Goal: Information Seeking & Learning: Learn about a topic

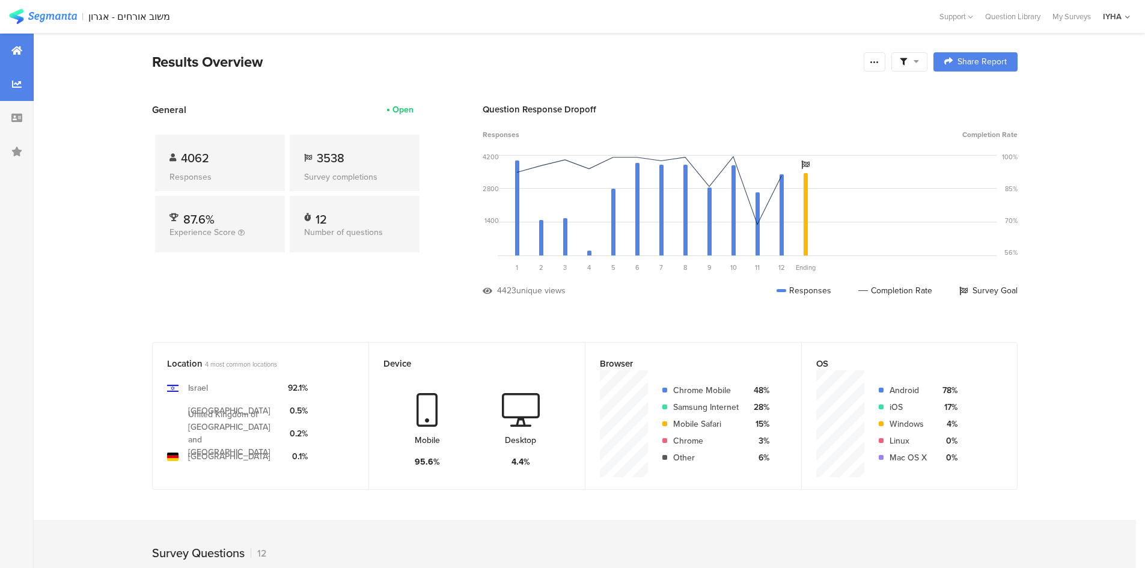
click at [2, 81] on div at bounding box center [17, 84] width 34 height 34
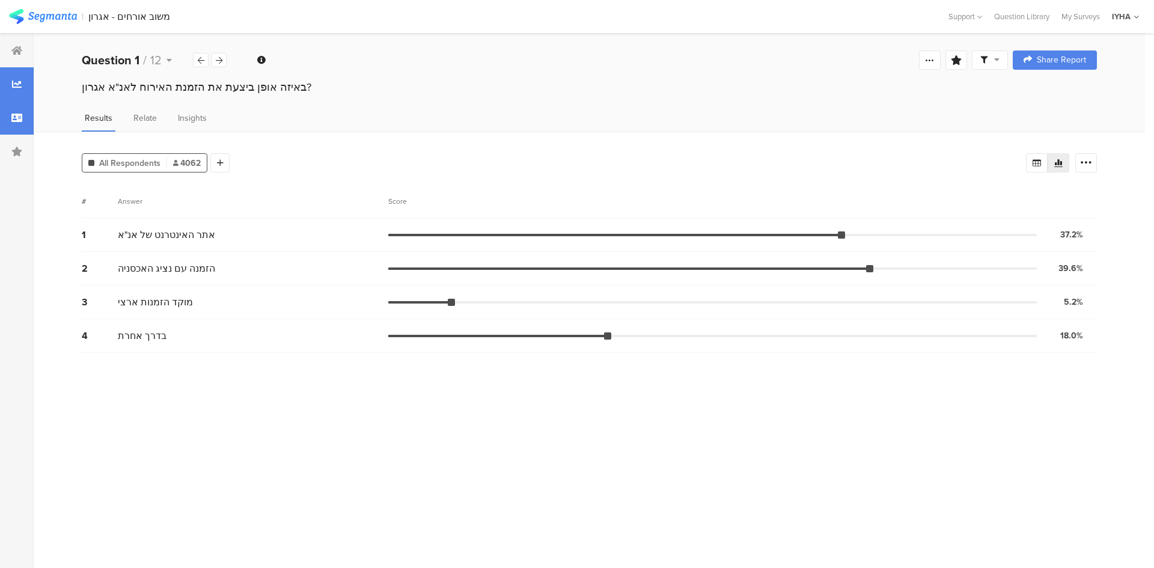
click at [26, 129] on div at bounding box center [17, 118] width 34 height 34
click at [13, 122] on icon at bounding box center [16, 118] width 11 height 10
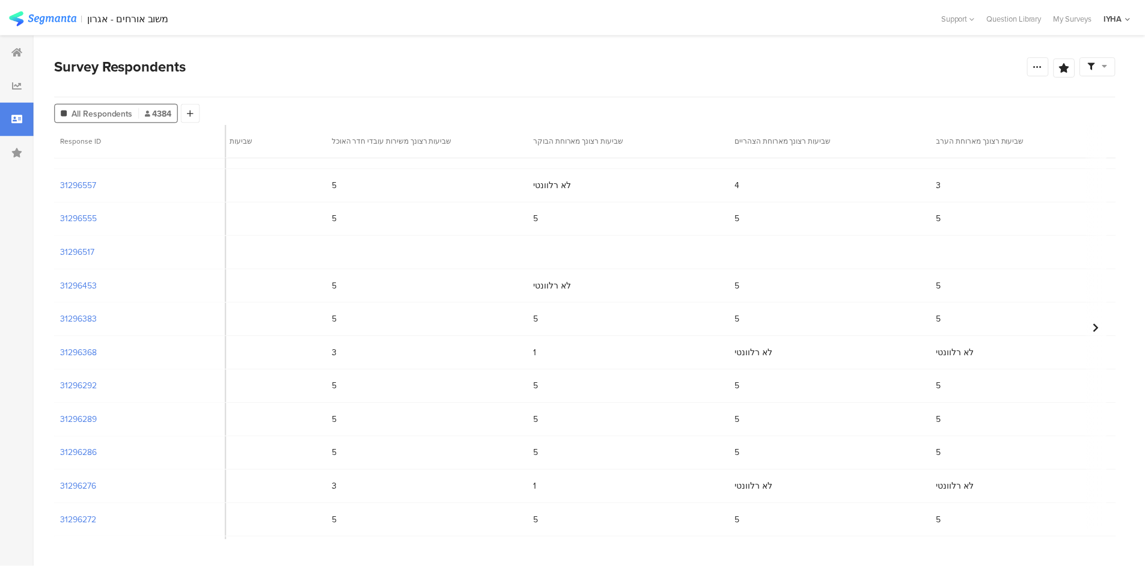
scroll to position [150, 1667]
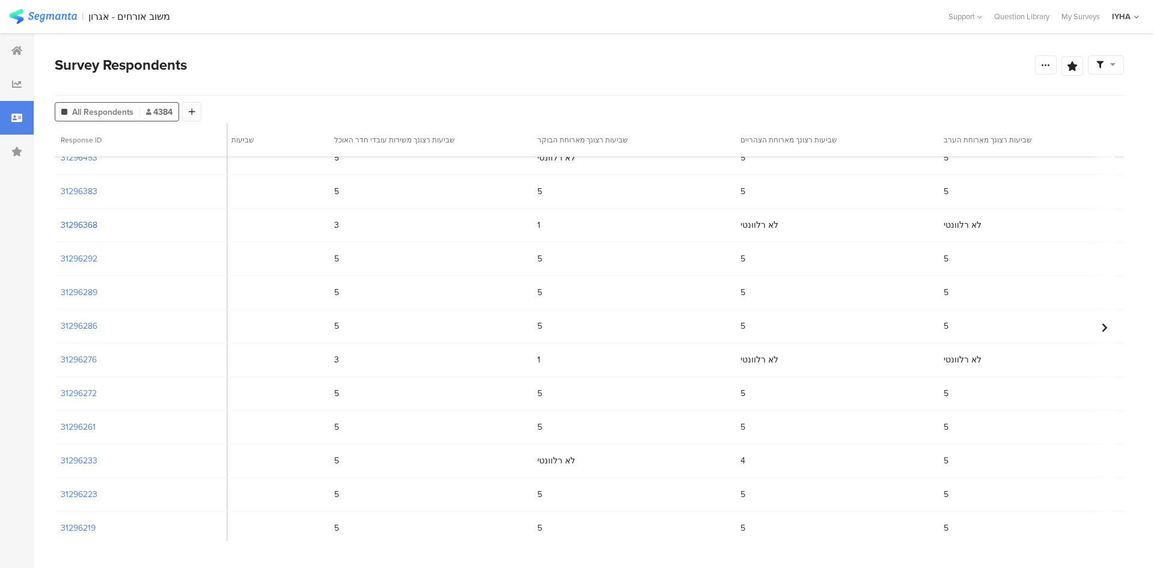
click at [85, 226] on section "31296368" at bounding box center [79, 225] width 37 height 13
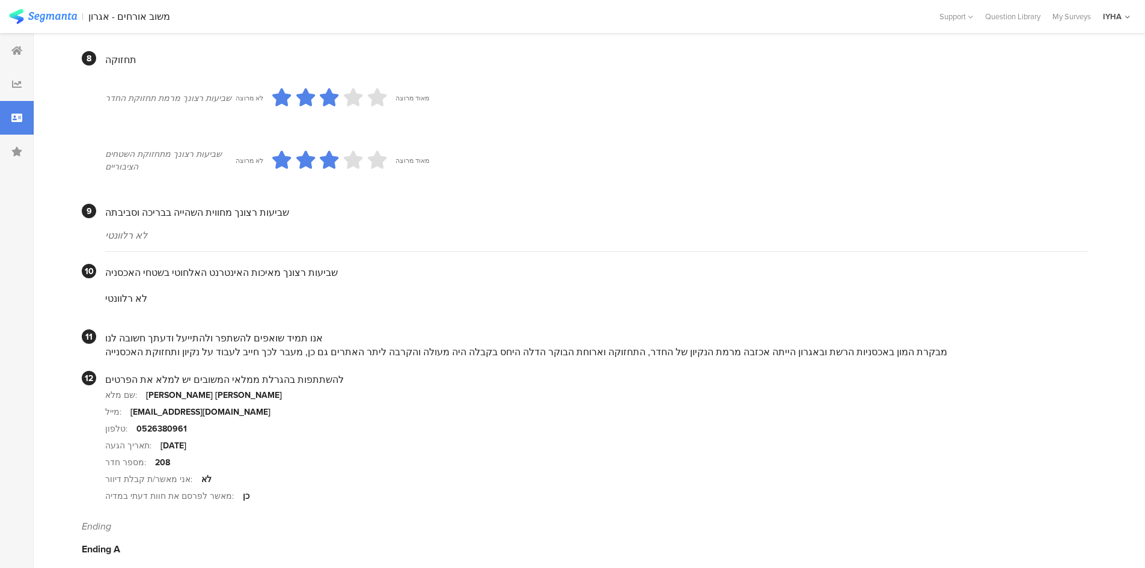
scroll to position [966, 0]
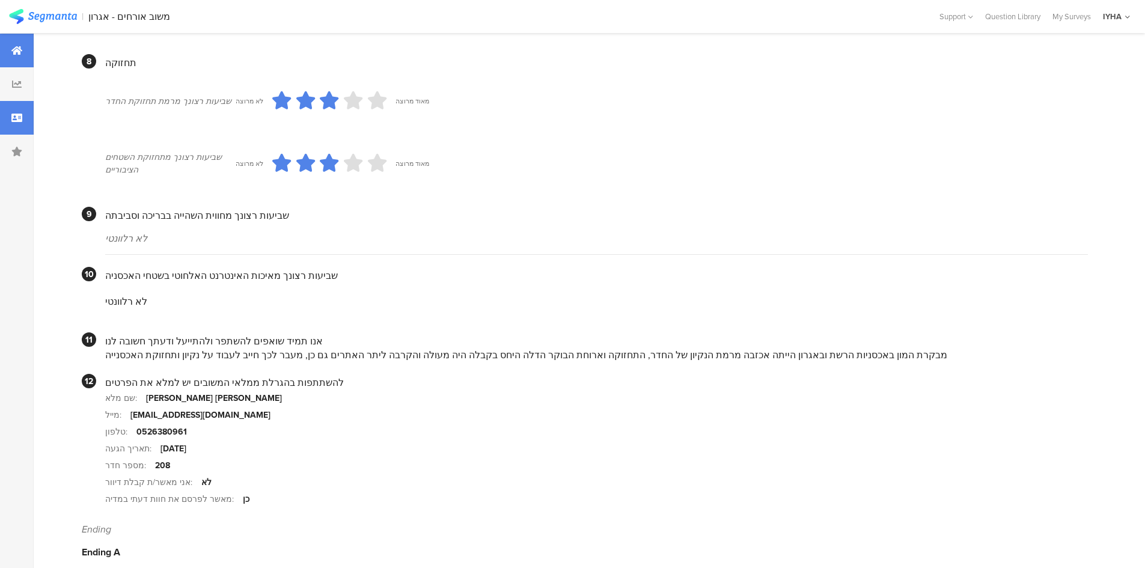
click at [28, 47] on div at bounding box center [17, 51] width 34 height 34
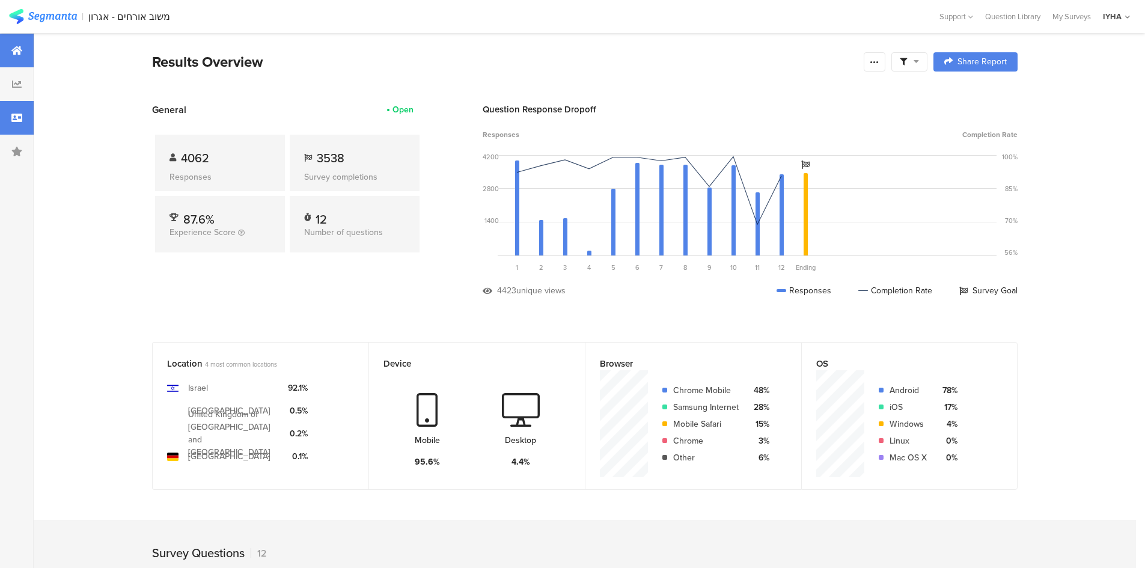
click at [19, 122] on icon at bounding box center [16, 118] width 11 height 10
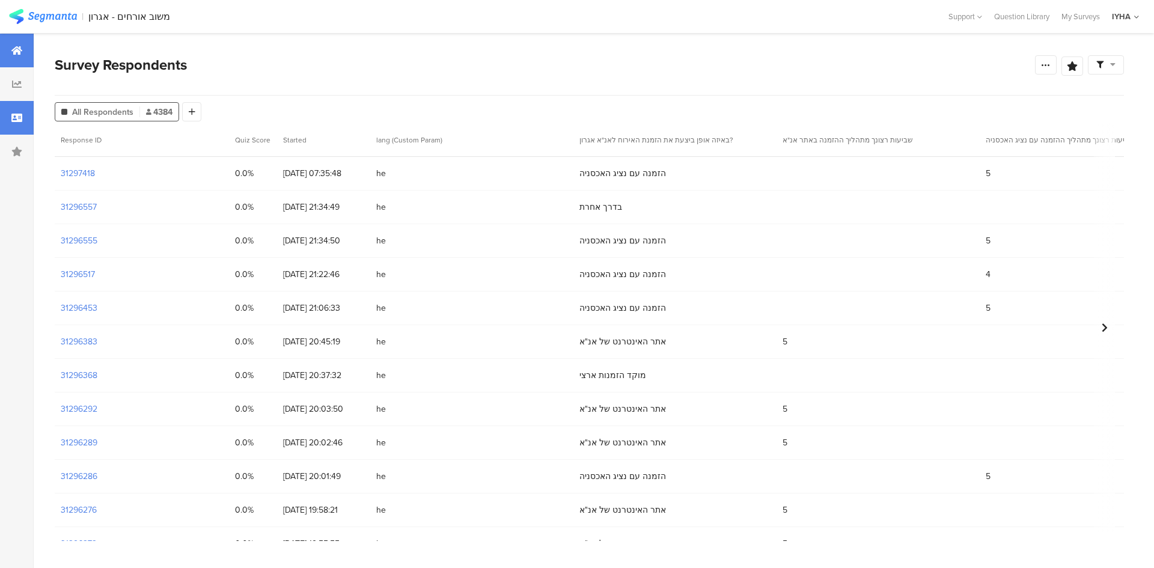
click at [13, 83] on icon at bounding box center [17, 84] width 10 height 10
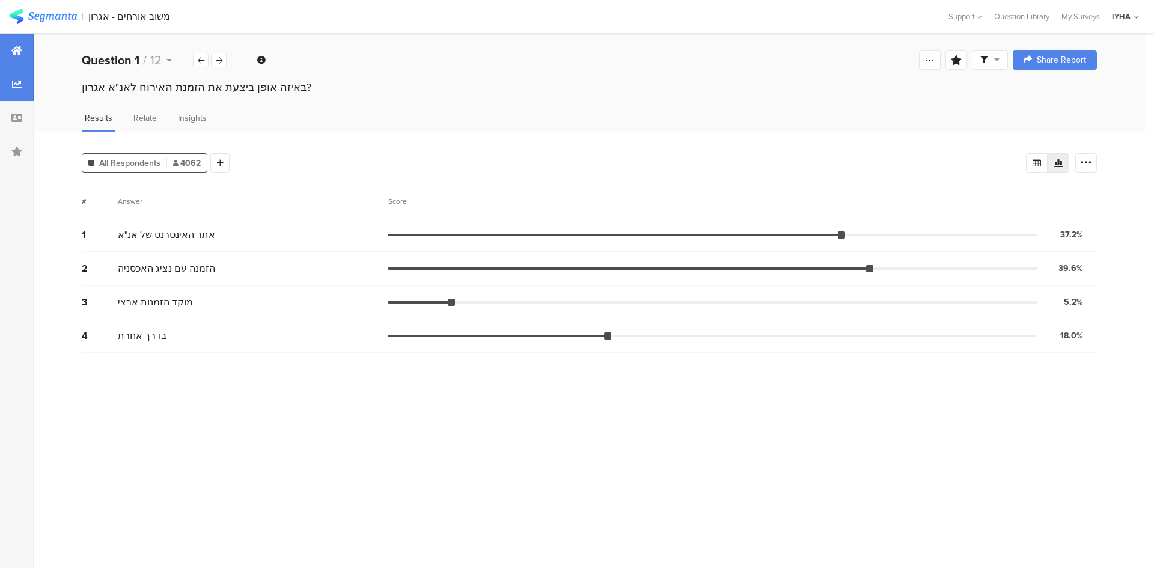
click at [19, 44] on div at bounding box center [17, 51] width 34 height 34
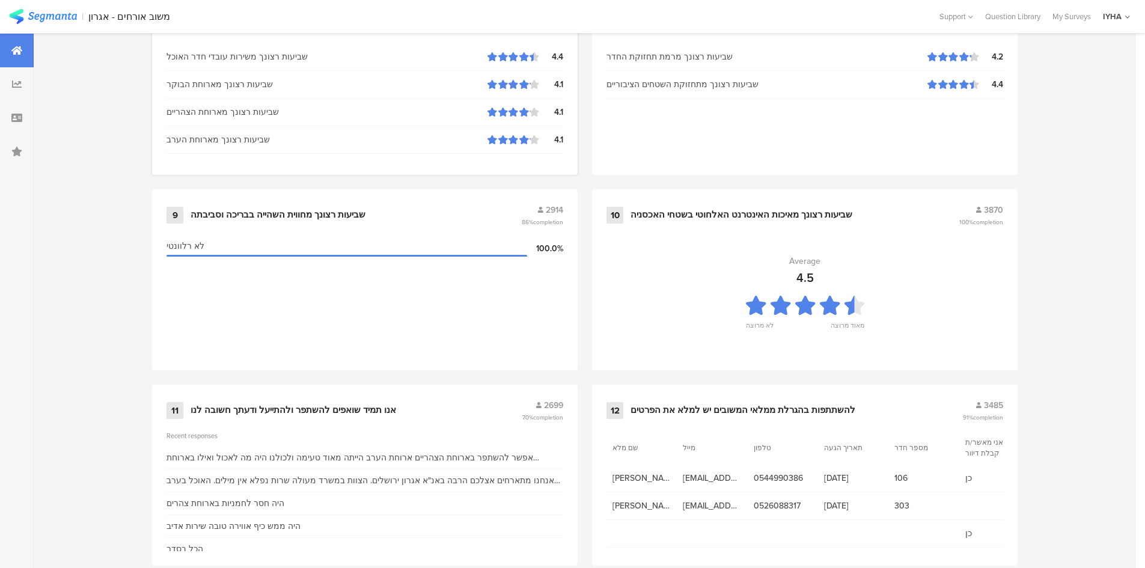
scroll to position [1195, 0]
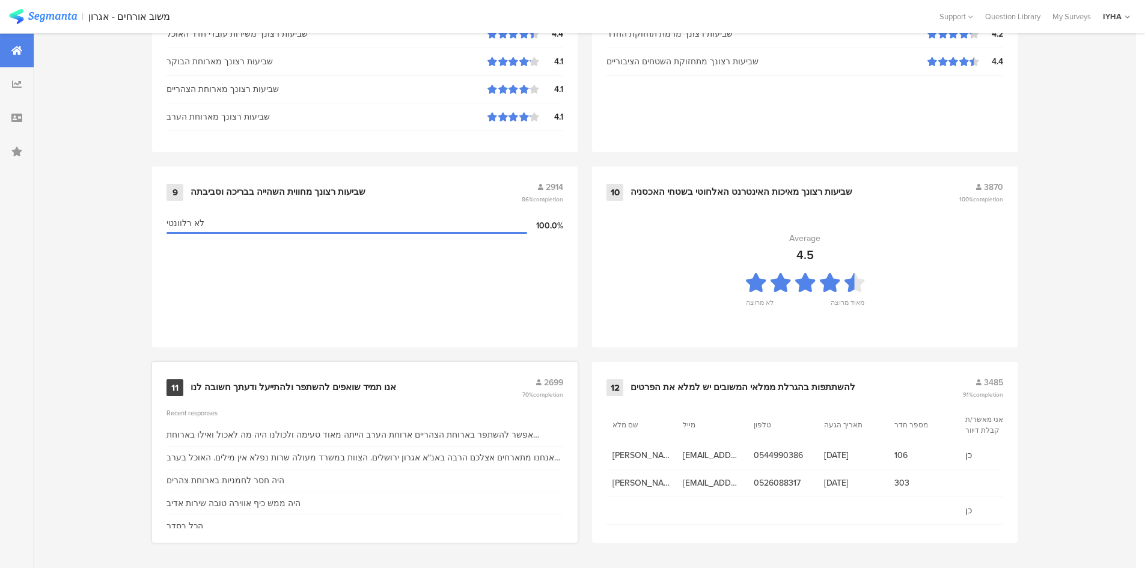
click at [346, 394] on div "11 אנו תמיד שואפים להשתפר ולהתייעל ודעתך חשובה לנו 2699 70% completion" at bounding box center [364, 387] width 397 height 23
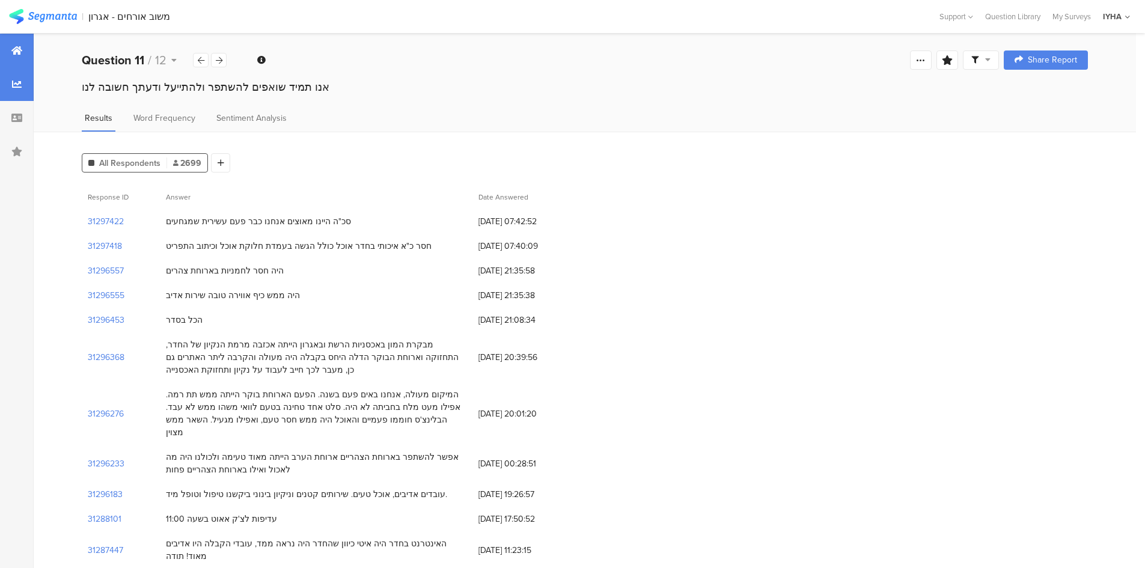
click at [16, 42] on div at bounding box center [17, 51] width 34 height 34
